Goal: Task Accomplishment & Management: Manage account settings

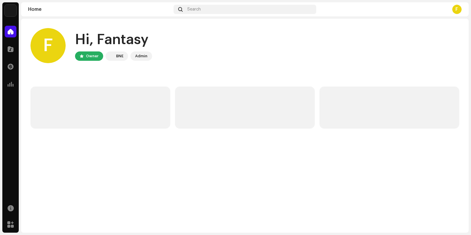
click at [11, 11] on img at bounding box center [11, 11] width 12 height 12
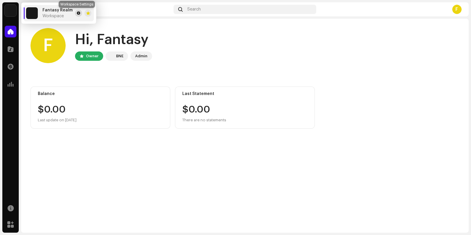
click at [77, 11] on span at bounding box center [79, 13] width 4 height 5
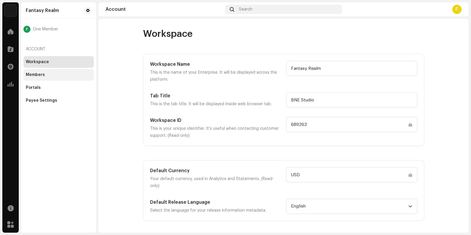
click at [55, 75] on div "Members" at bounding box center [59, 75] width 66 height 5
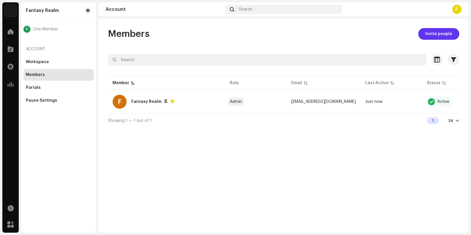
click at [430, 35] on span "Invite people" at bounding box center [438, 34] width 27 height 12
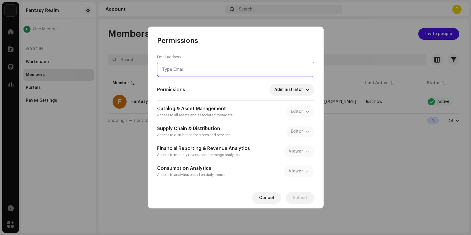
click at [189, 66] on input "email" at bounding box center [235, 69] width 157 height 15
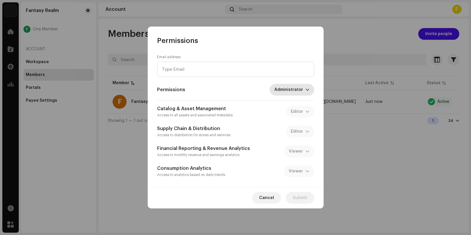
click at [308, 91] on icon "dropdown trigger" at bounding box center [307, 90] width 4 height 4
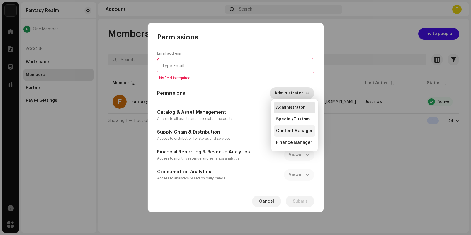
click at [297, 134] on span "Content Manager" at bounding box center [294, 131] width 37 height 6
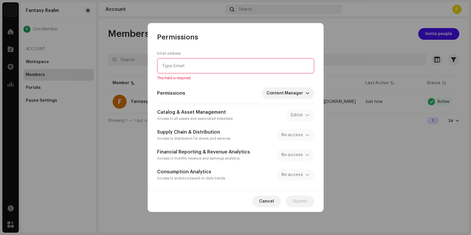
click at [303, 134] on div "Supply Chain & Distribution Access to distribution for stores and services No a…" at bounding box center [235, 135] width 157 height 13
click at [299, 95] on span "Content Manager" at bounding box center [285, 94] width 39 height 12
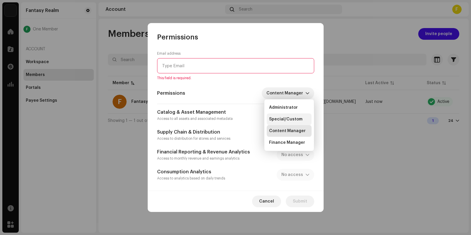
click at [295, 119] on span "Special/Custom" at bounding box center [285, 120] width 33 height 6
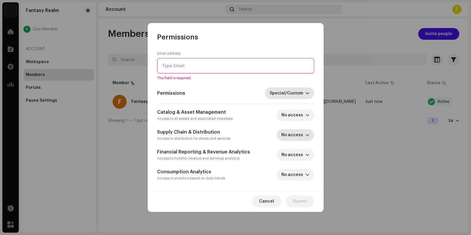
click at [308, 134] on icon "dropdown trigger" at bounding box center [307, 135] width 4 height 4
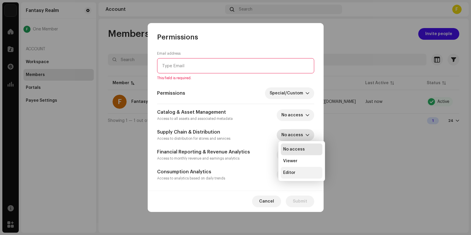
click at [300, 174] on li "Editor" at bounding box center [302, 173] width 42 height 12
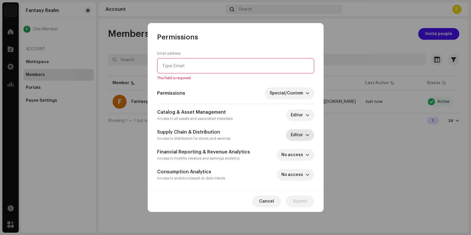
click at [240, 71] on input "email" at bounding box center [235, 65] width 157 height 15
type input "s"
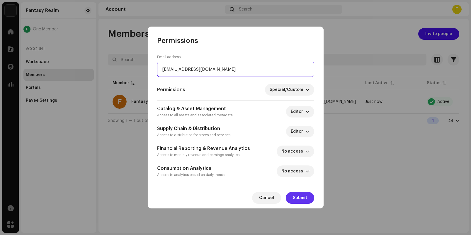
type input "[EMAIL_ADDRESS][DOMAIN_NAME]"
click at [301, 202] on span "Submit" at bounding box center [300, 198] width 14 height 12
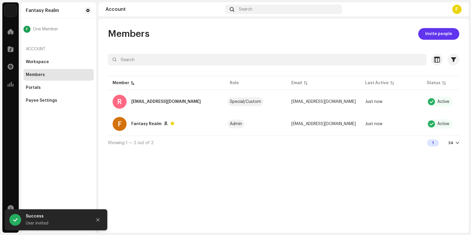
click at [438, 36] on span "Invite people" at bounding box center [438, 34] width 27 height 12
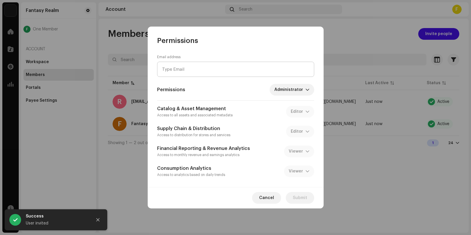
click at [205, 69] on input "email" at bounding box center [235, 69] width 157 height 15
type input "s"
type input "="
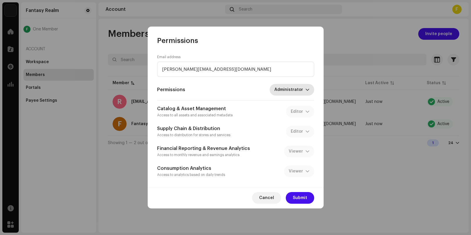
type input "[PERSON_NAME][EMAIL_ADDRESS][DOMAIN_NAME]"
click at [293, 93] on span "Administrator" at bounding box center [289, 90] width 31 height 12
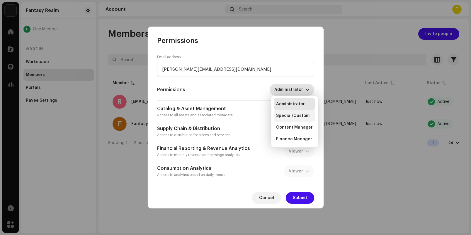
click at [298, 116] on span "Special/Custom" at bounding box center [292, 116] width 33 height 6
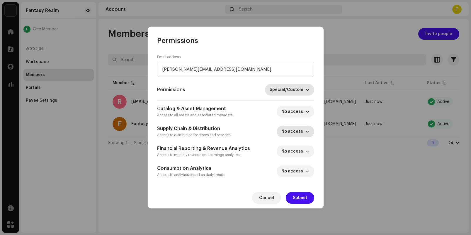
click at [299, 129] on span "No access" at bounding box center [293, 132] width 24 height 12
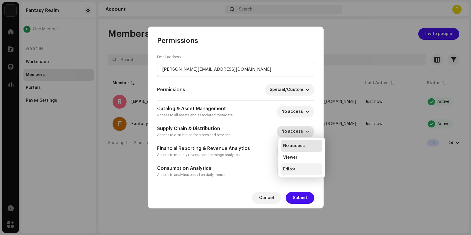
click at [301, 167] on li "Editor" at bounding box center [302, 170] width 42 height 12
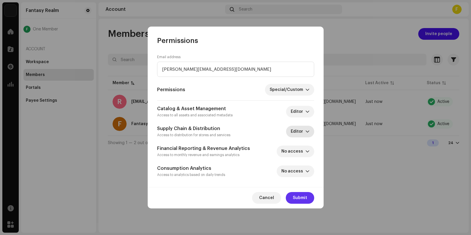
click at [303, 198] on span "Submit" at bounding box center [300, 198] width 14 height 12
